Goal: Use online tool/utility: Utilize a website feature to perform a specific function

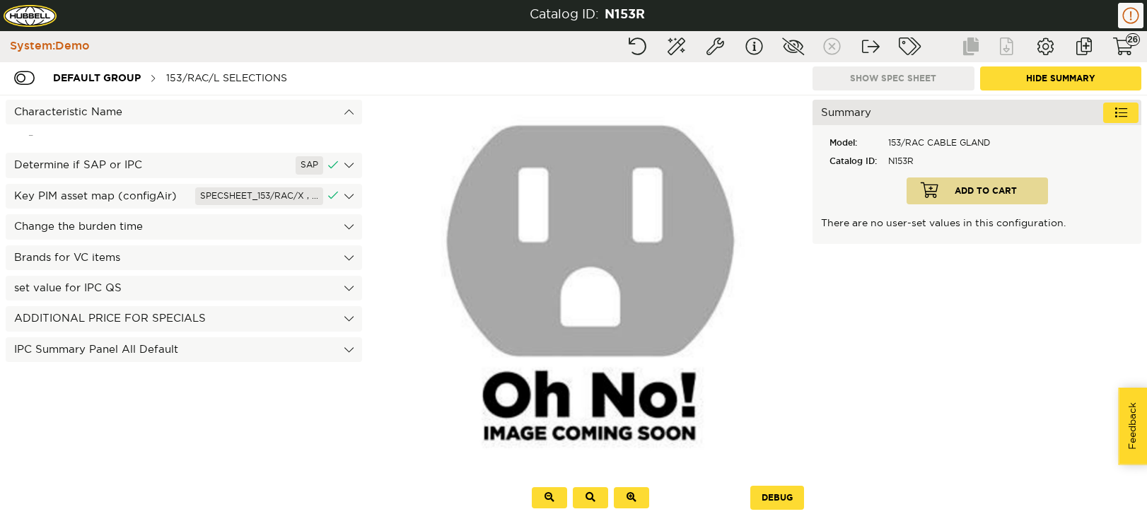
click at [580, 187] on image at bounding box center [590, 284] width 378 height 378
